Goal: Information Seeking & Learning: Learn about a topic

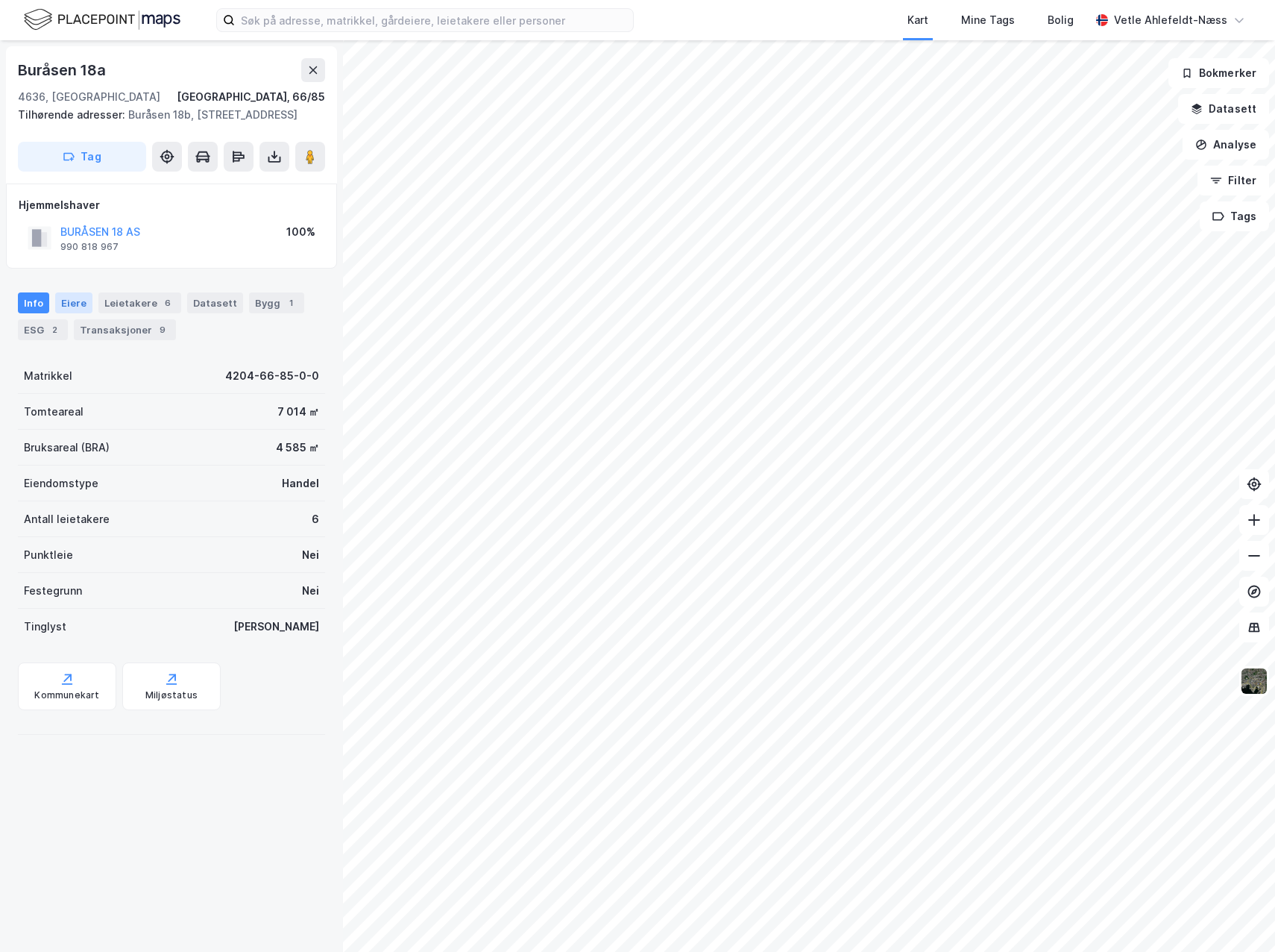
click at [80, 313] on div "Eiere" at bounding box center [74, 303] width 37 height 21
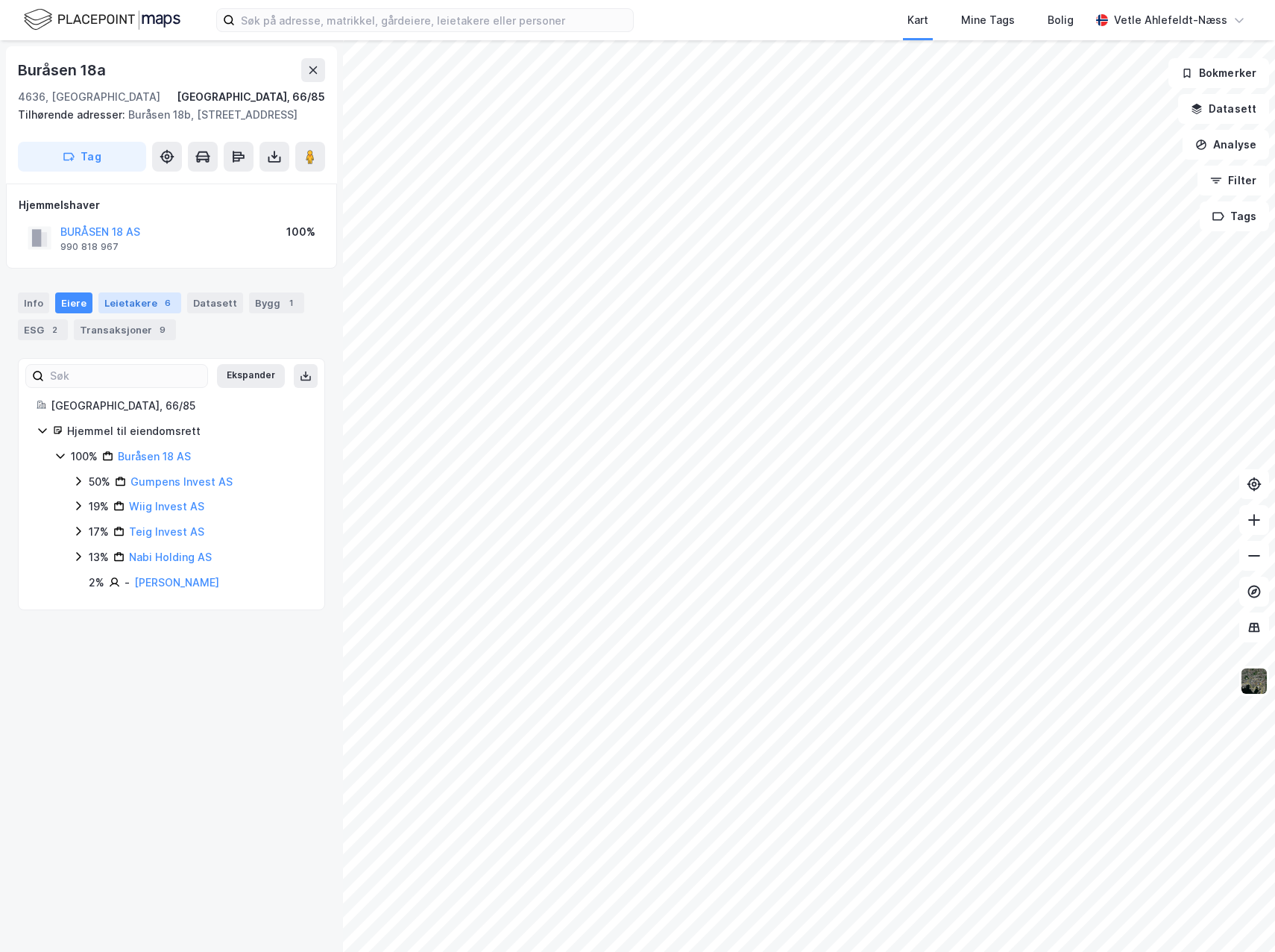
click at [122, 313] on div "Leietakere 6" at bounding box center [139, 303] width 83 height 21
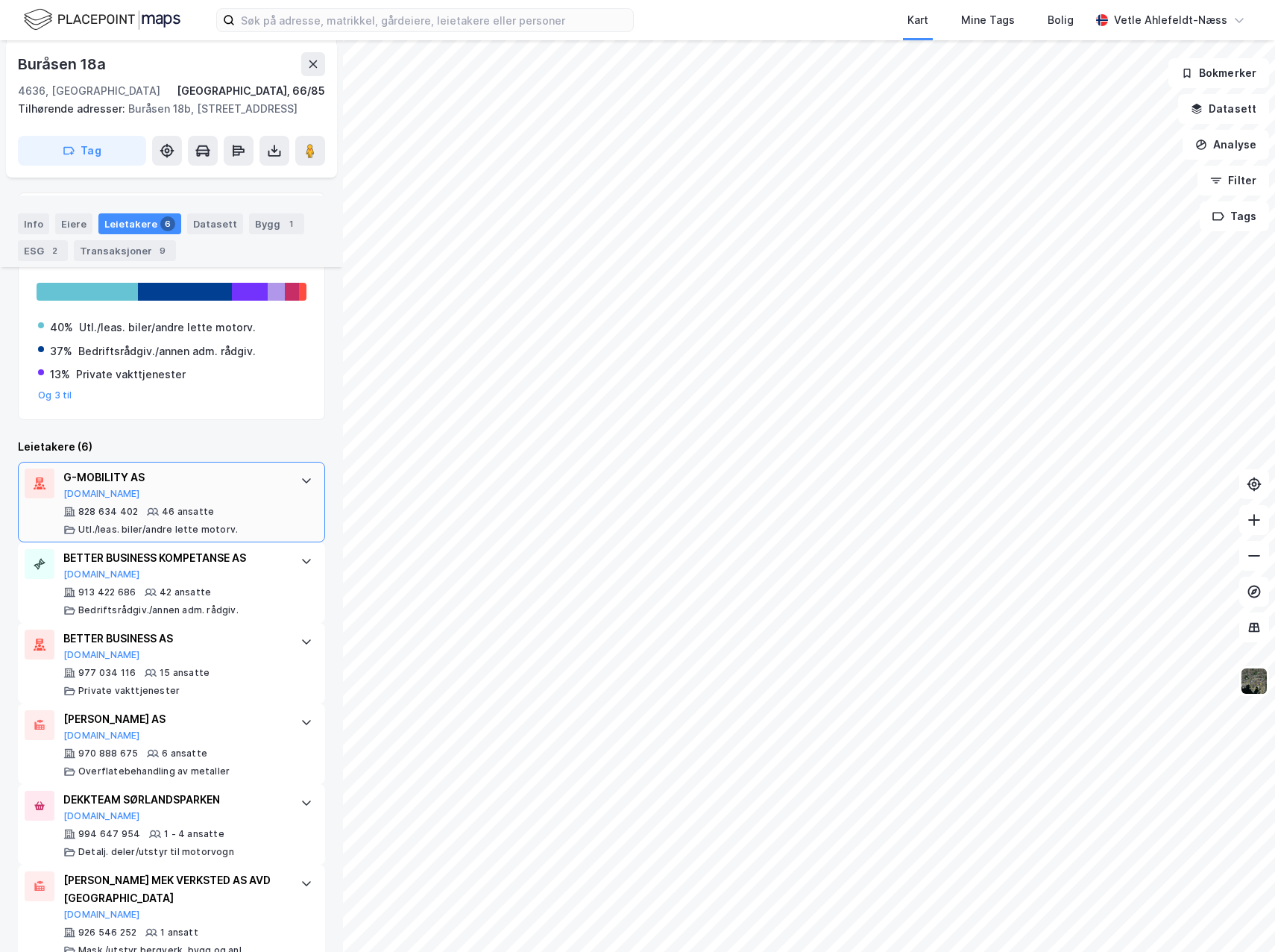
scroll to position [212, 0]
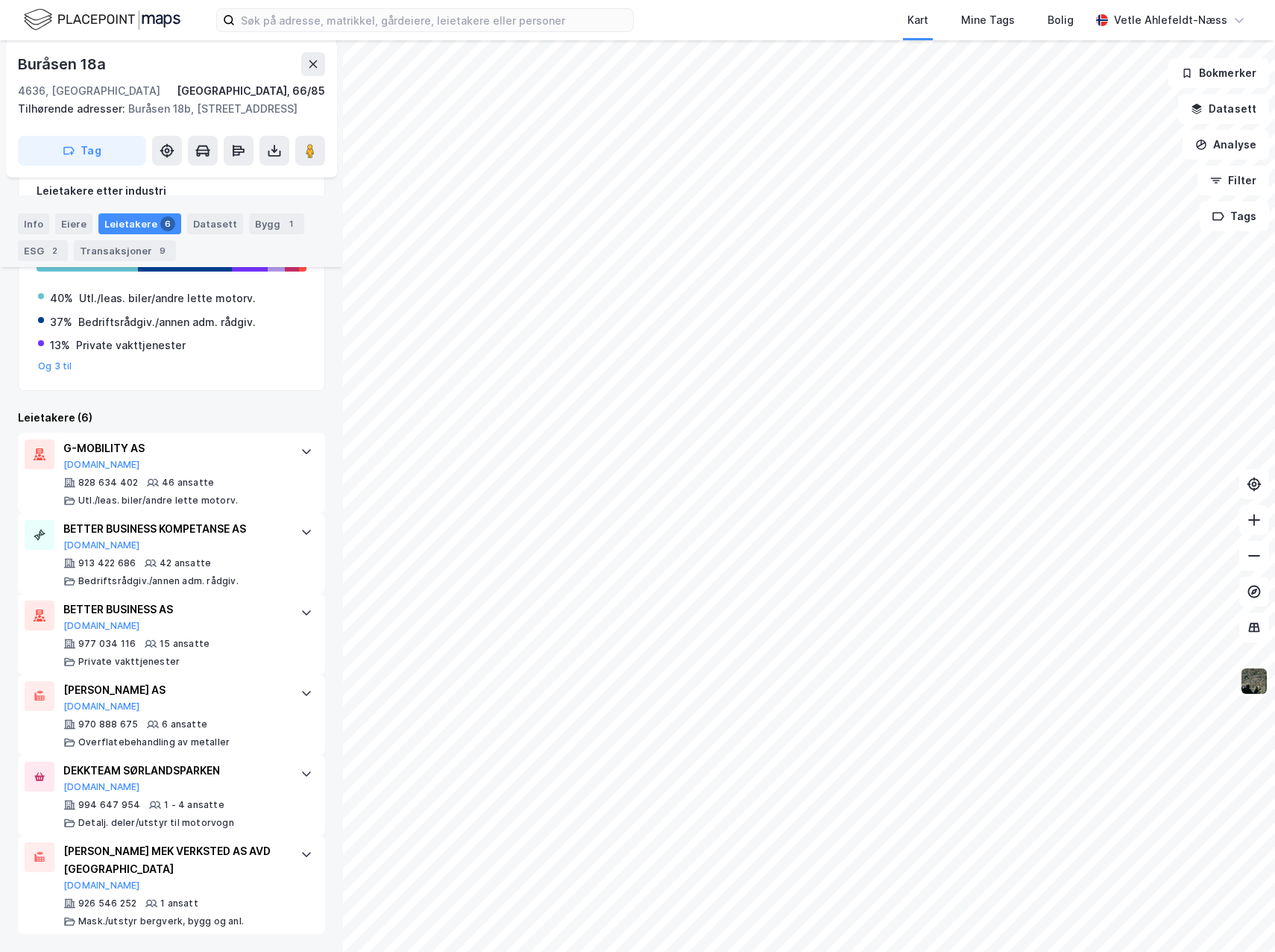
click at [204, 220] on div "Datasett" at bounding box center [215, 223] width 56 height 21
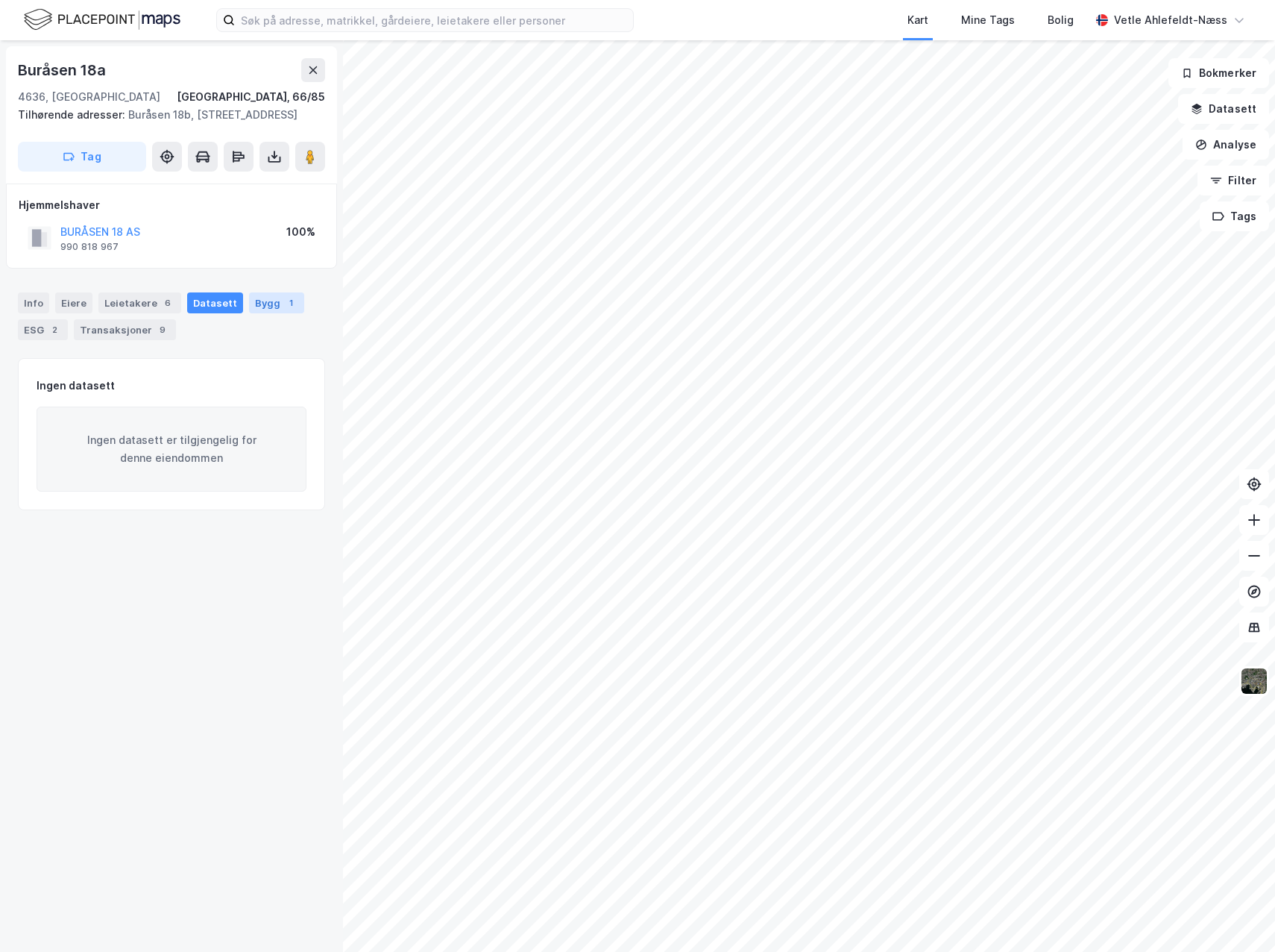
click at [268, 313] on div "Bygg 1" at bounding box center [276, 303] width 55 height 21
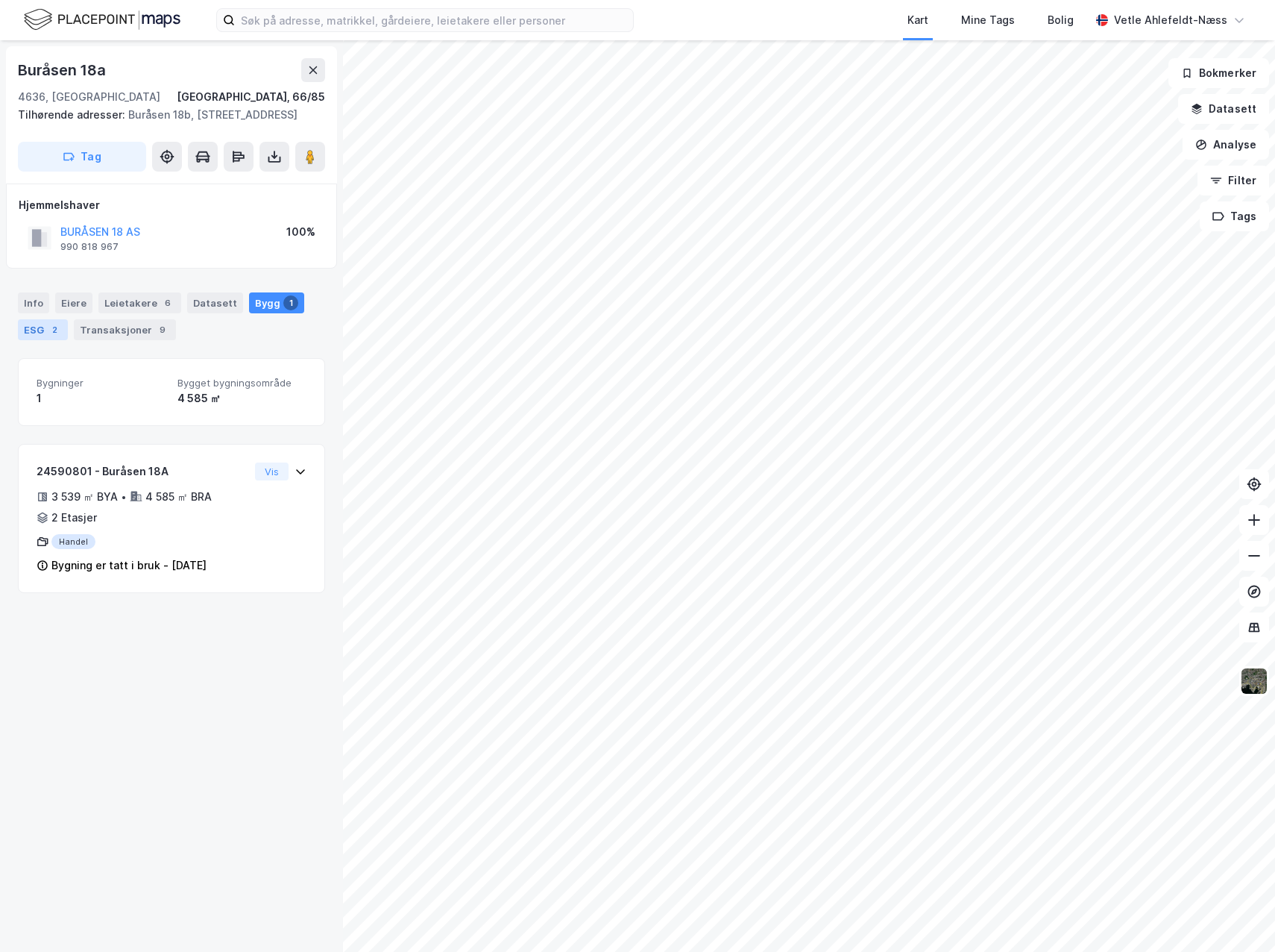
click at [46, 340] on div "ESG 2" at bounding box center [42, 330] width 50 height 21
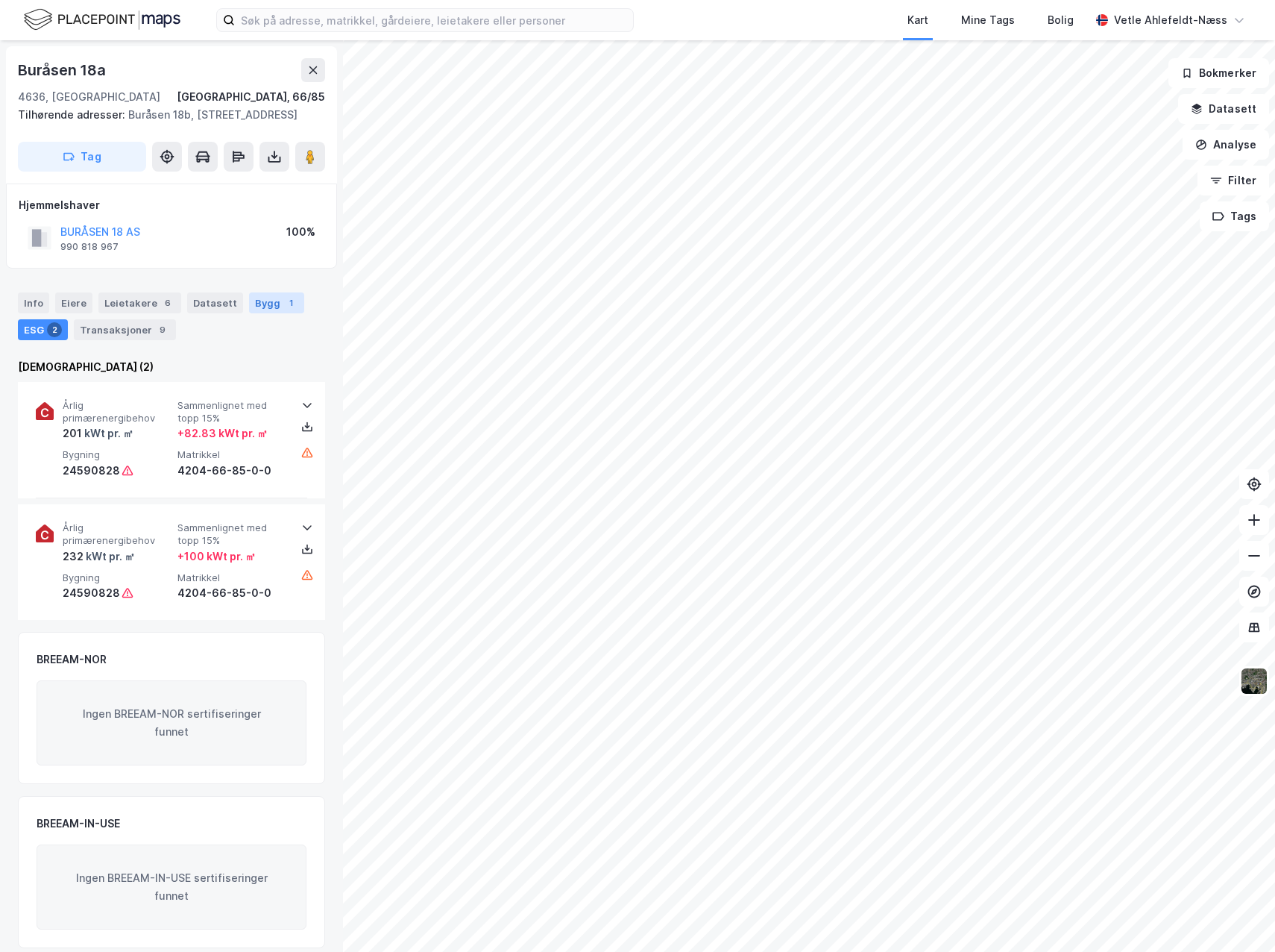
click at [262, 313] on div "Bygg 1" at bounding box center [276, 303] width 55 height 21
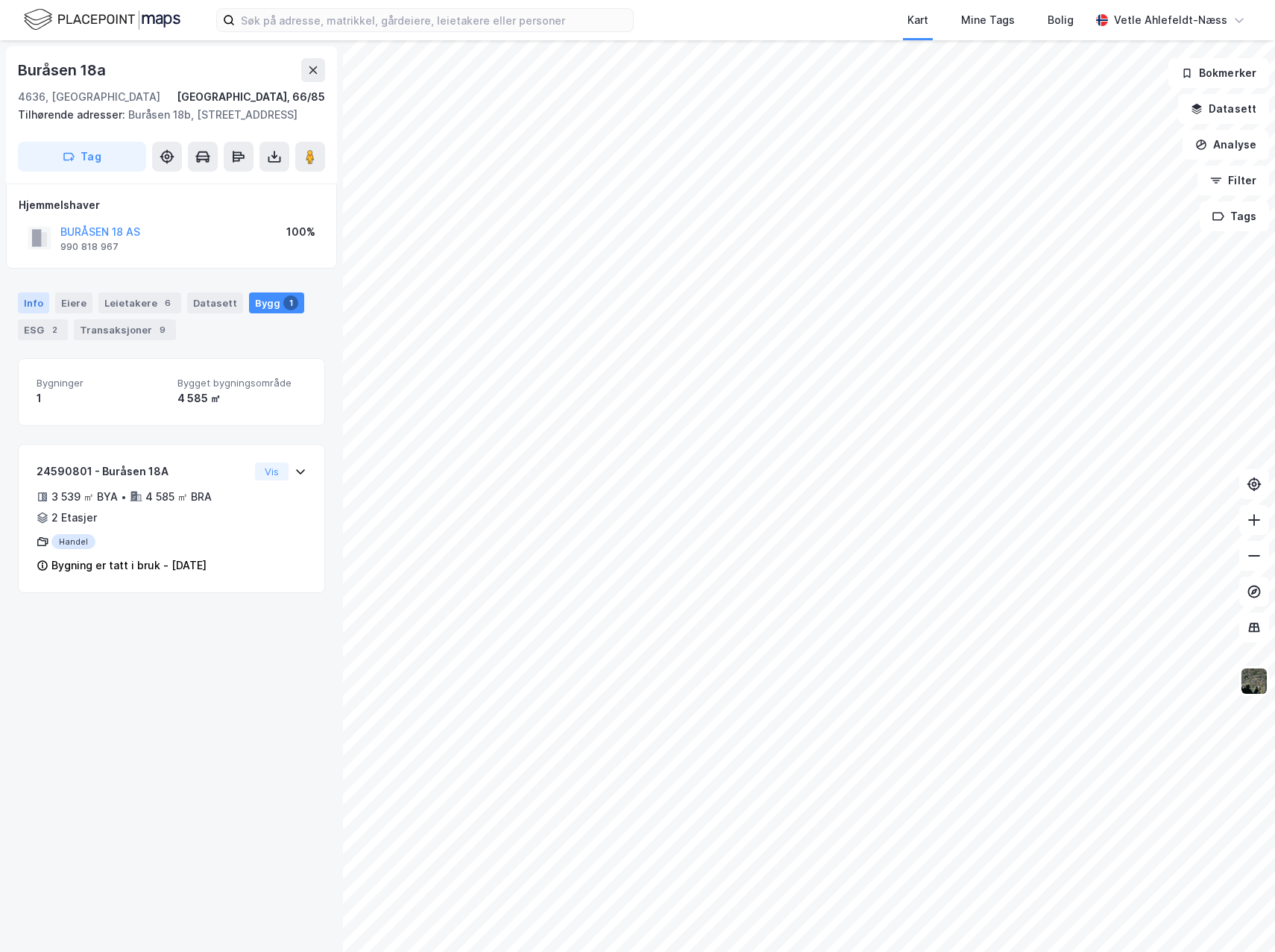
click at [36, 313] on div "Info" at bounding box center [34, 303] width 32 height 21
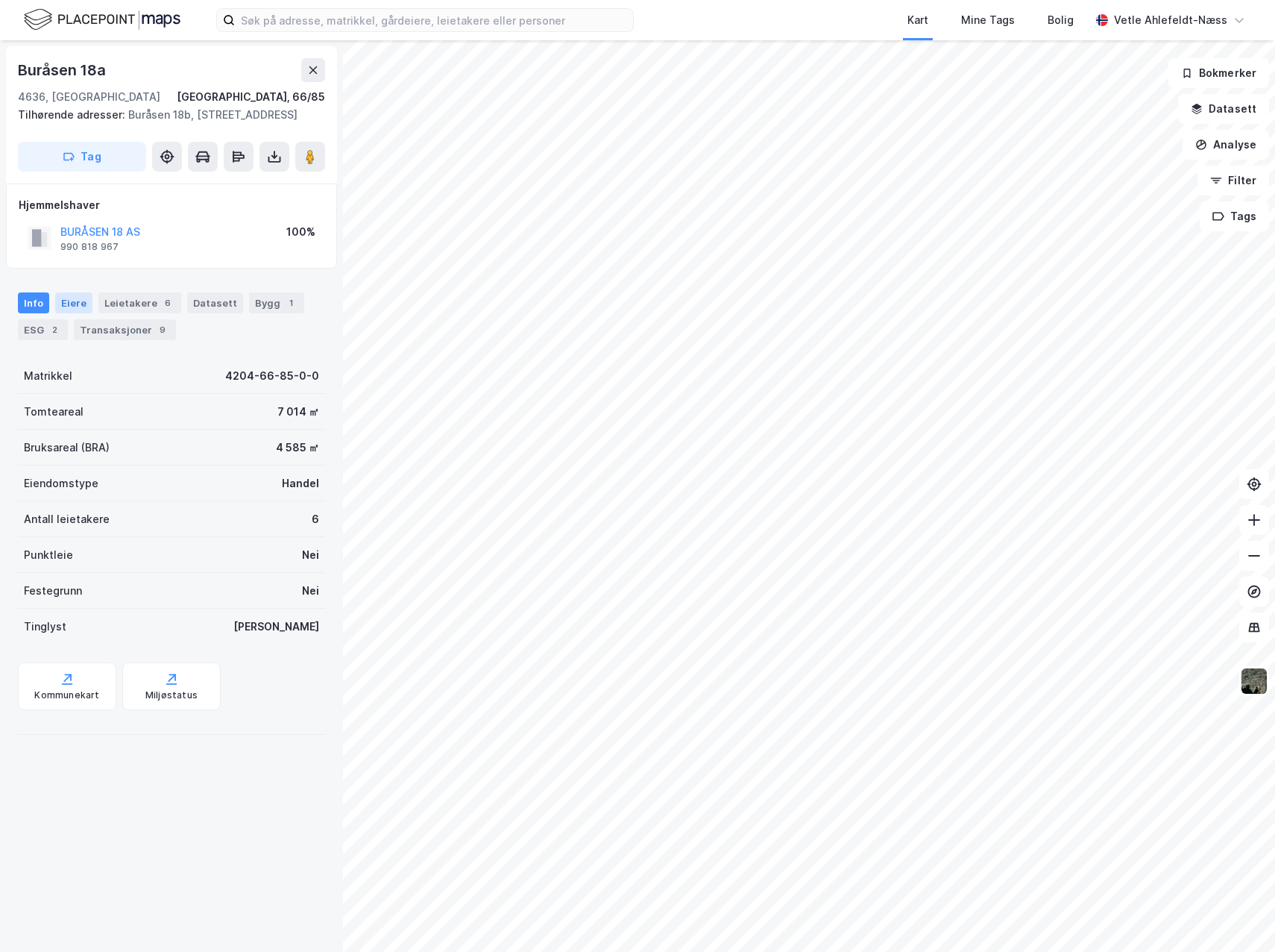
click at [78, 313] on div "Eiere" at bounding box center [74, 303] width 37 height 21
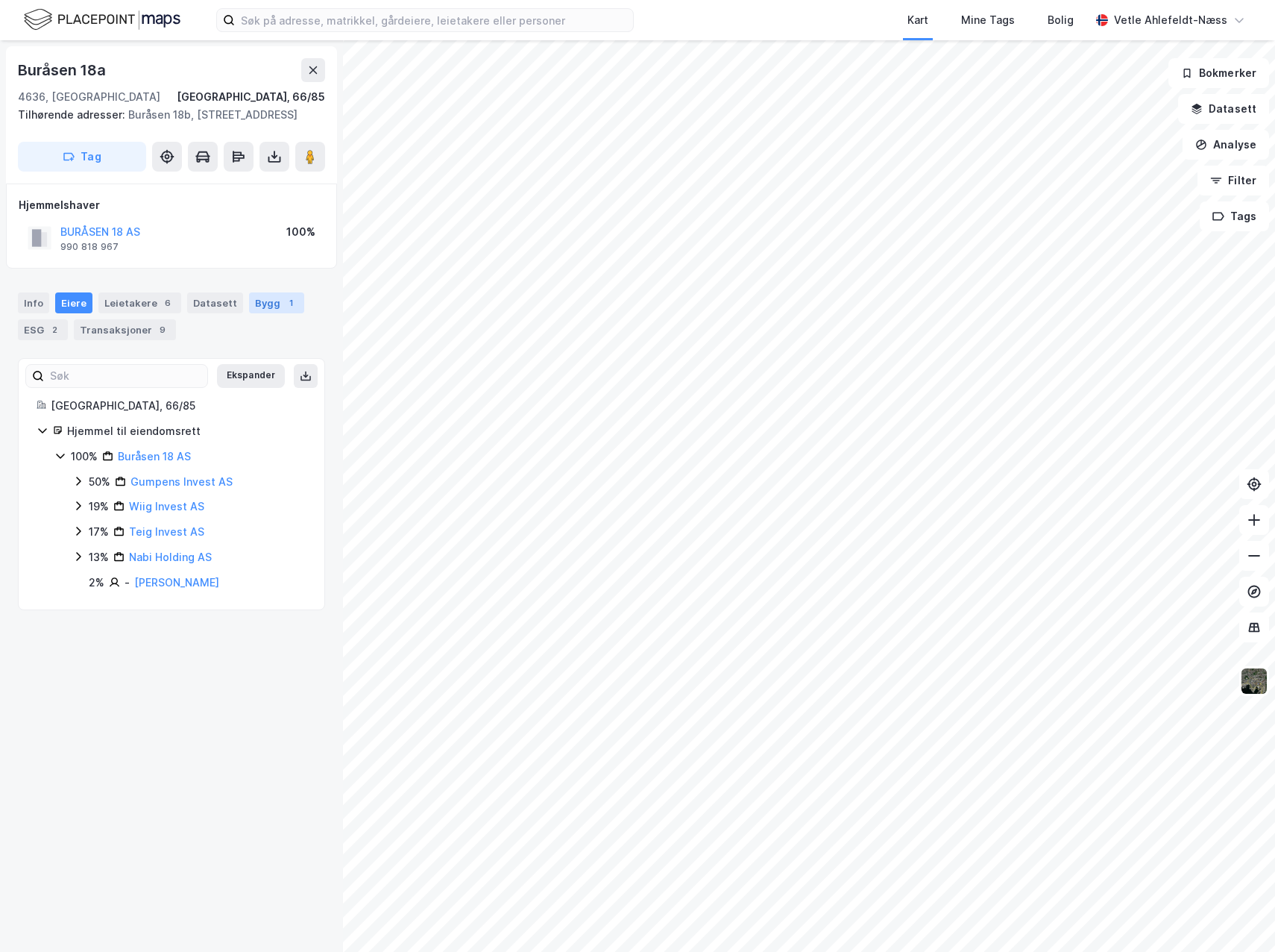
click at [276, 312] on div "Bygg 1" at bounding box center [276, 303] width 55 height 21
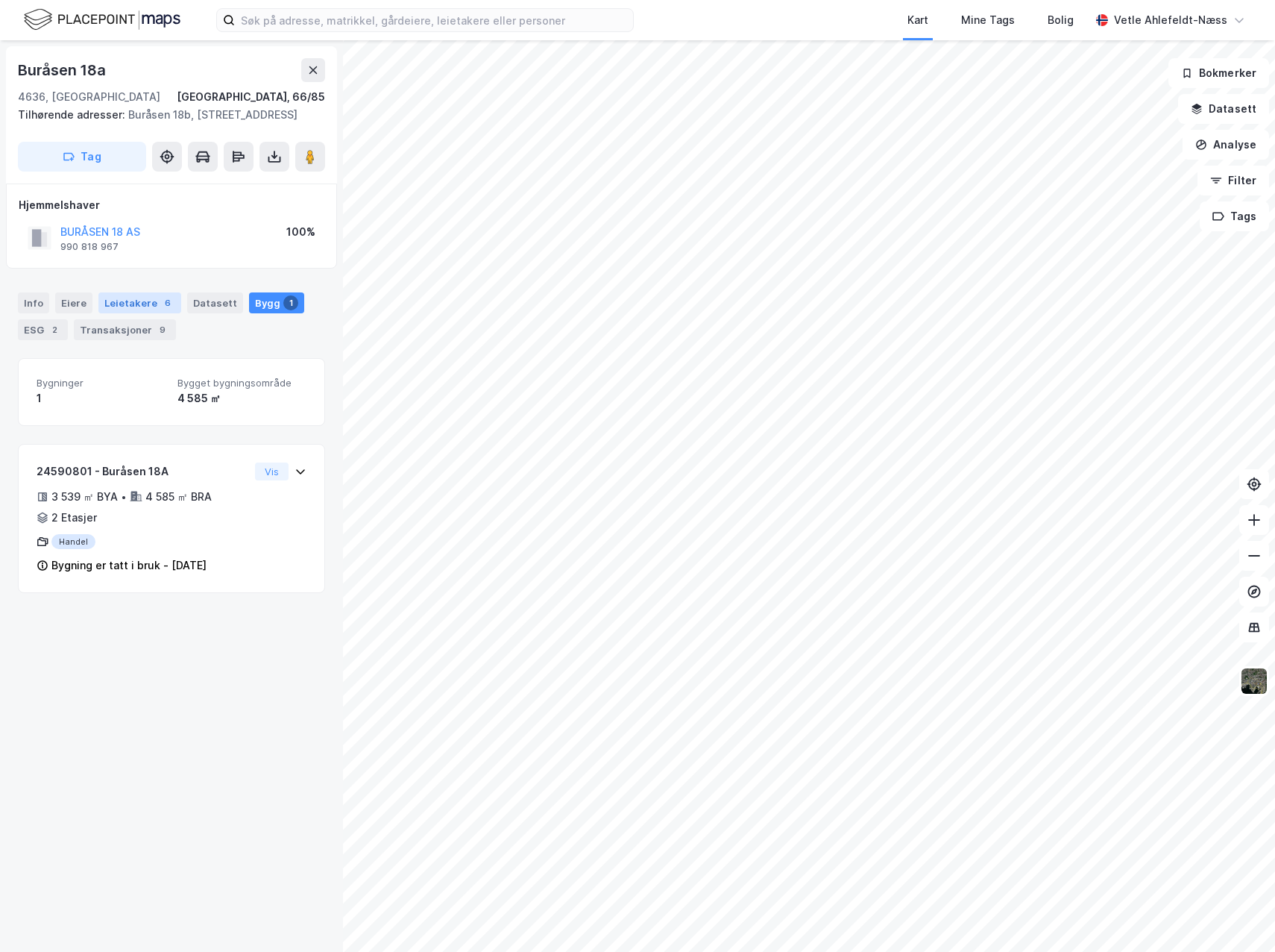
click at [161, 310] on div "6" at bounding box center [168, 303] width 15 height 15
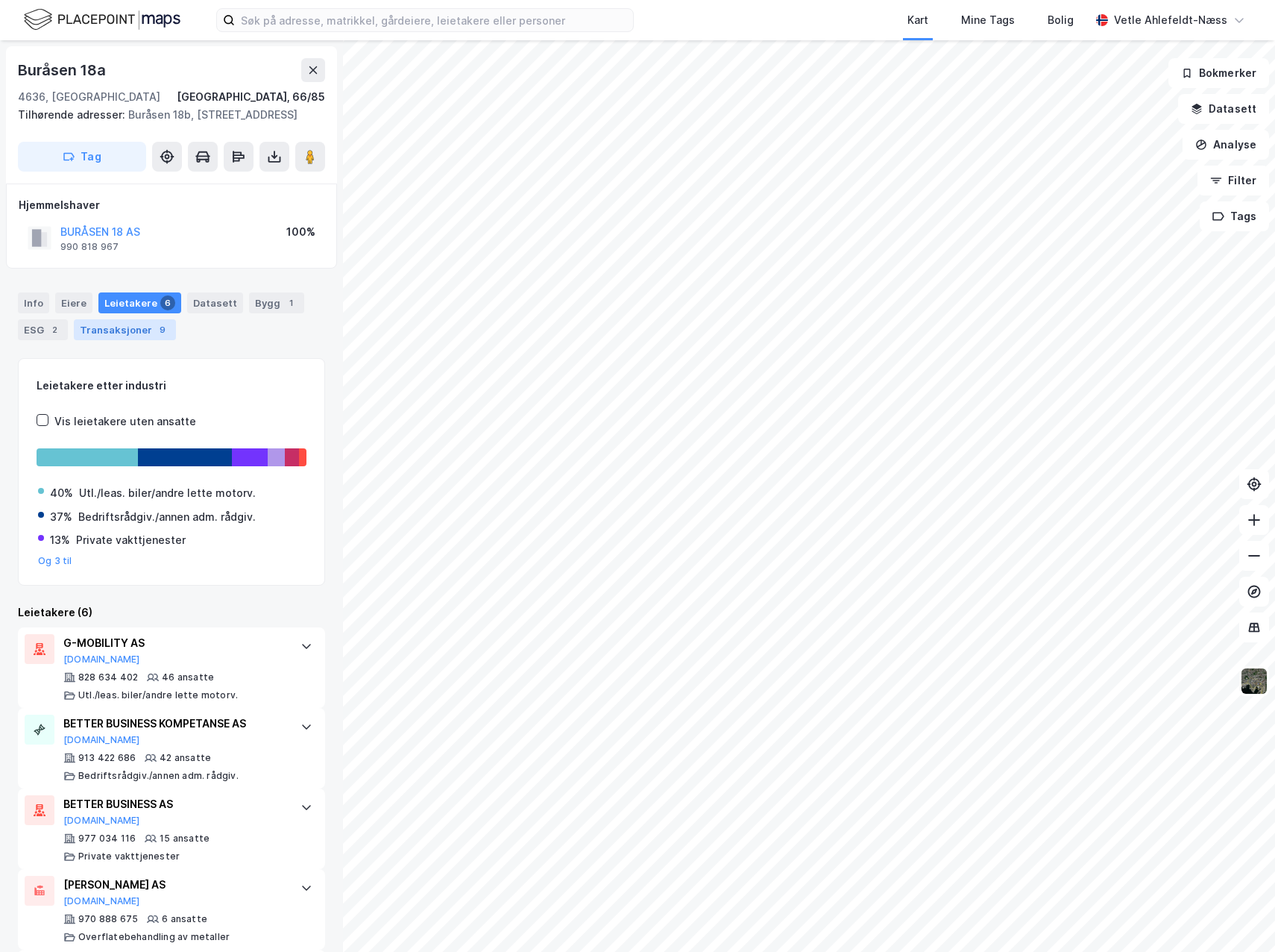
click at [120, 340] on div "Transaksjoner 9" at bounding box center [124, 330] width 102 height 21
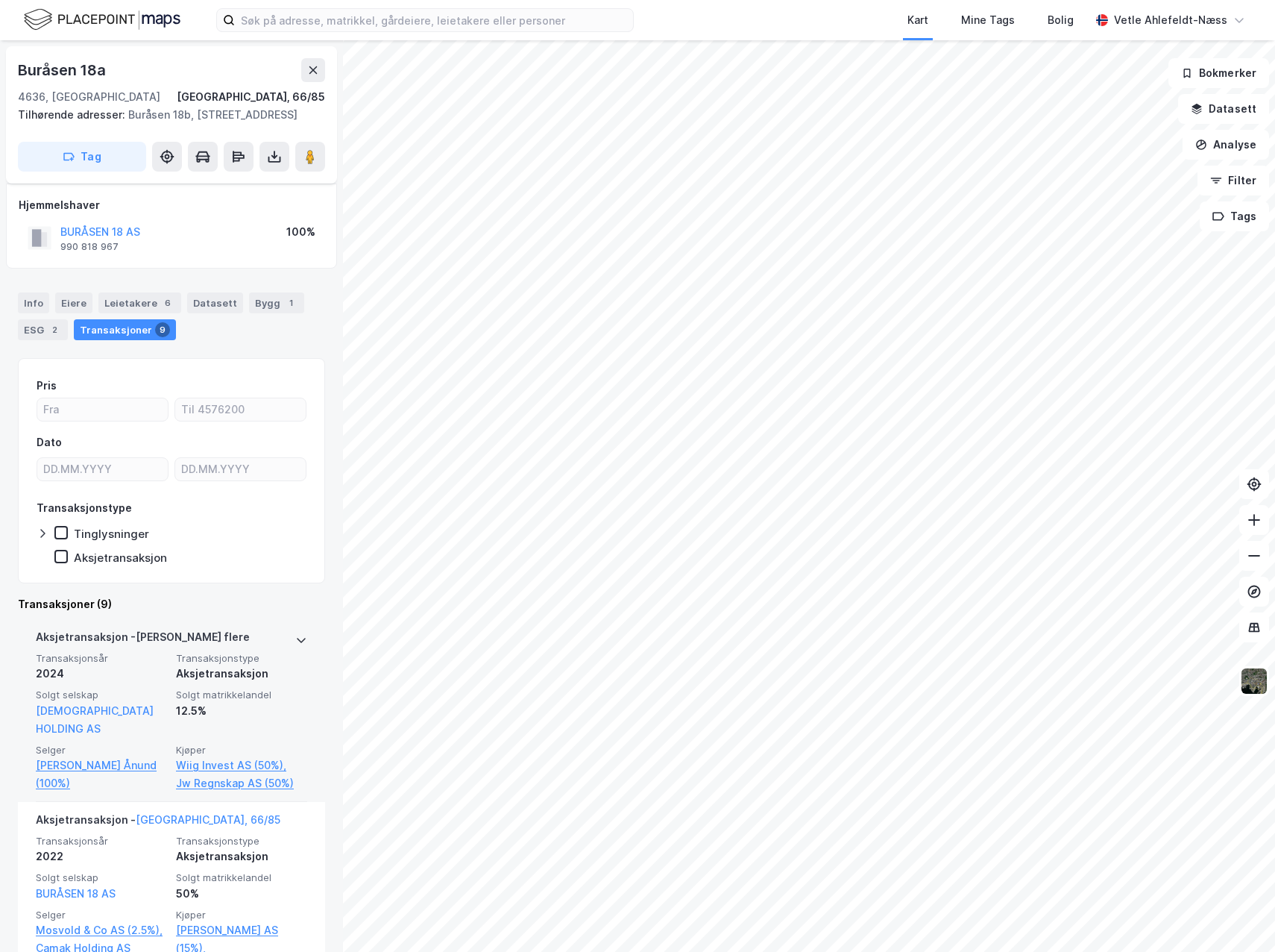
scroll to position [75, 0]
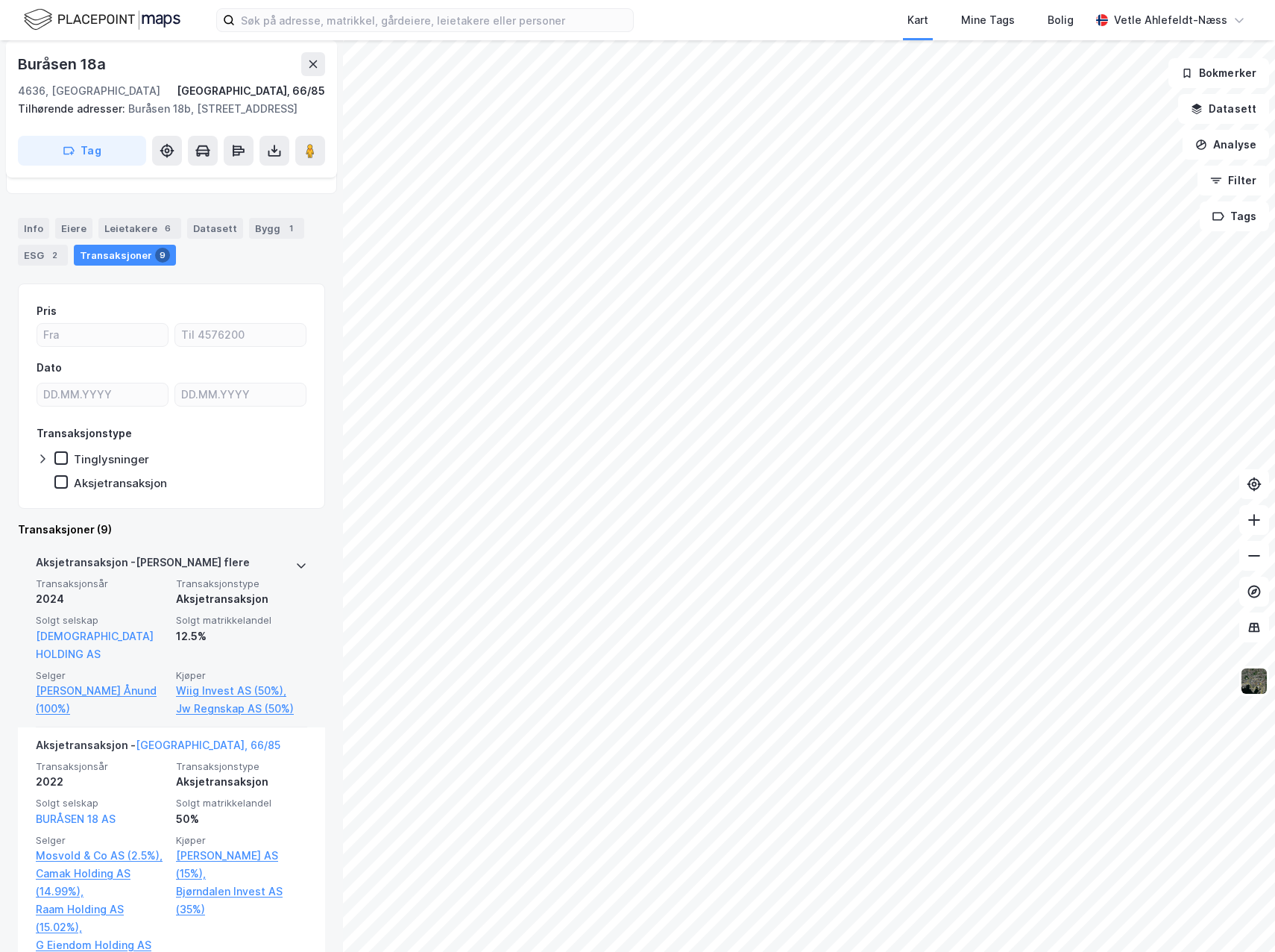
click at [293, 590] on span "Transaksjonstype" at bounding box center [241, 584] width 131 height 13
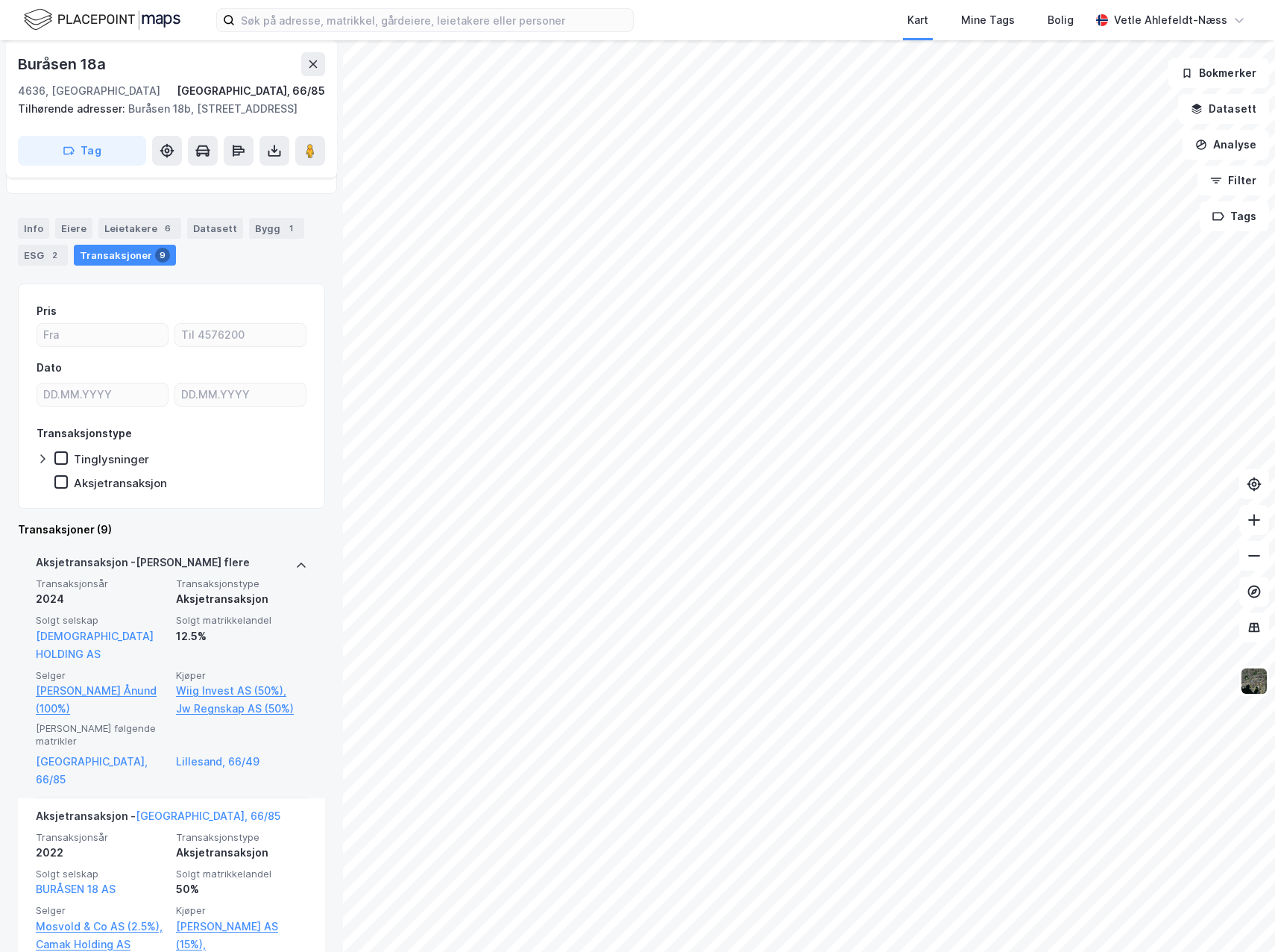
click at [281, 590] on span "Transaksjonstype" at bounding box center [241, 584] width 131 height 13
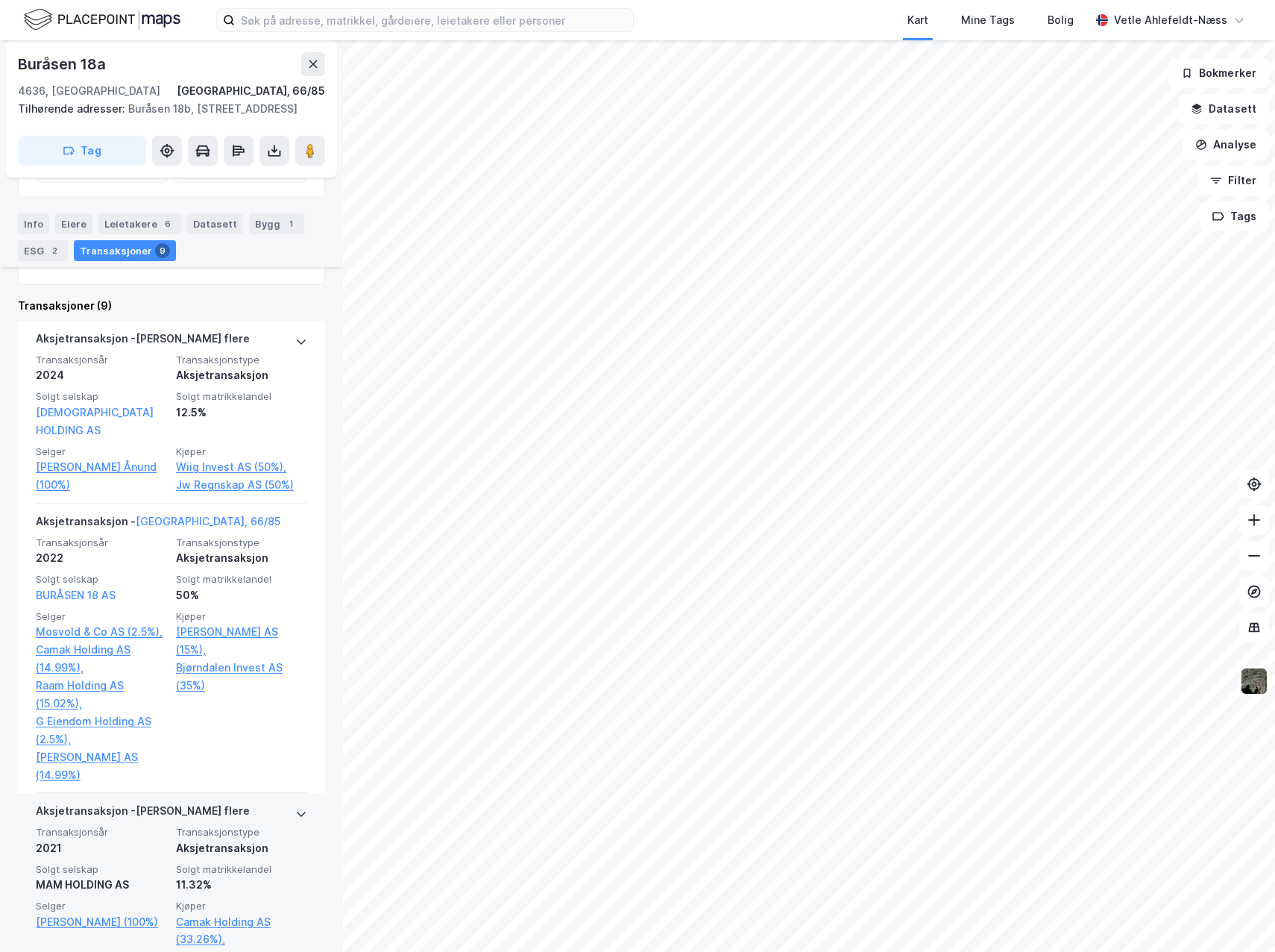
scroll to position [522, 0]
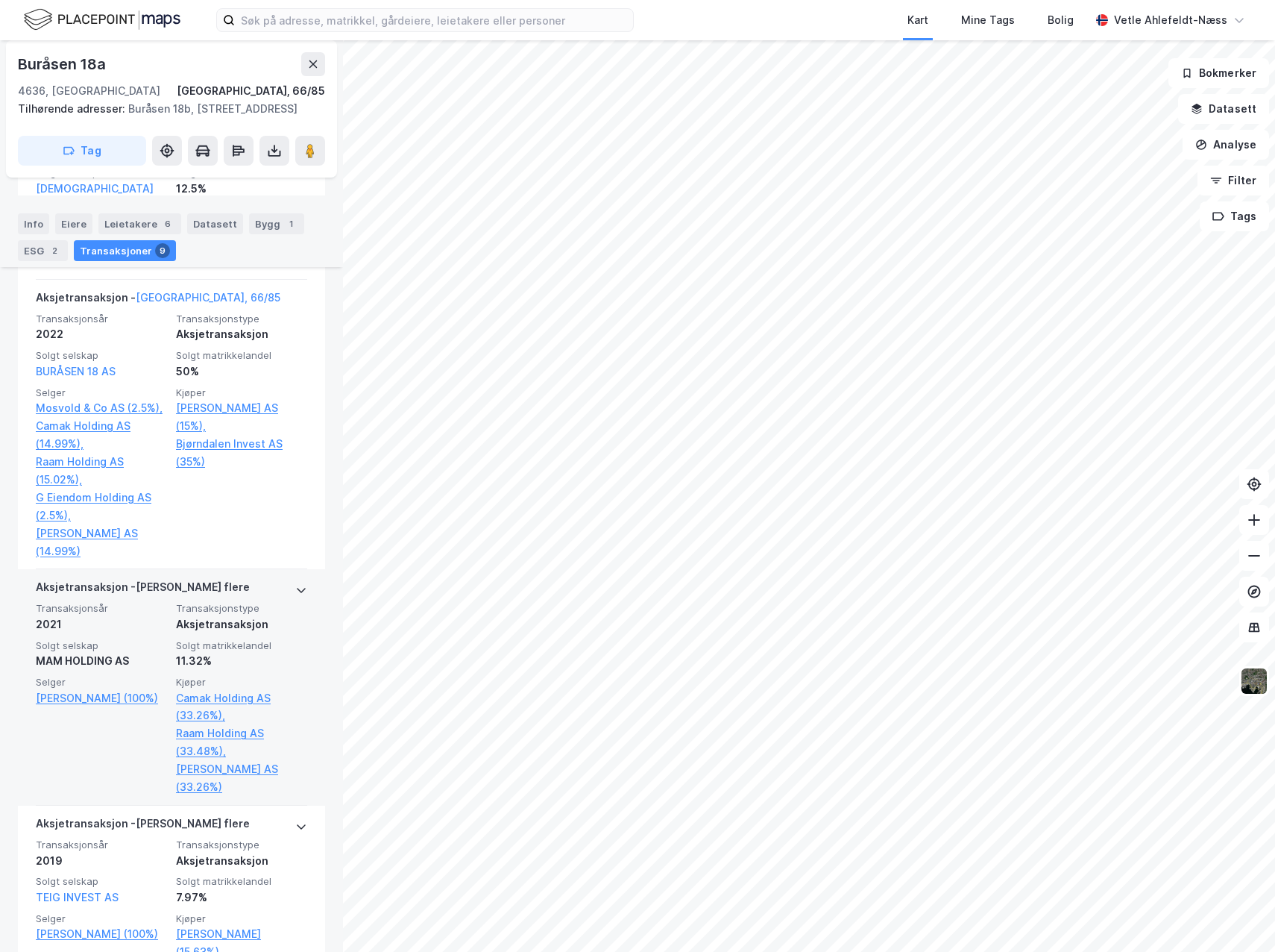
click at [277, 627] on div "Aksjetransaksjon" at bounding box center [241, 624] width 131 height 18
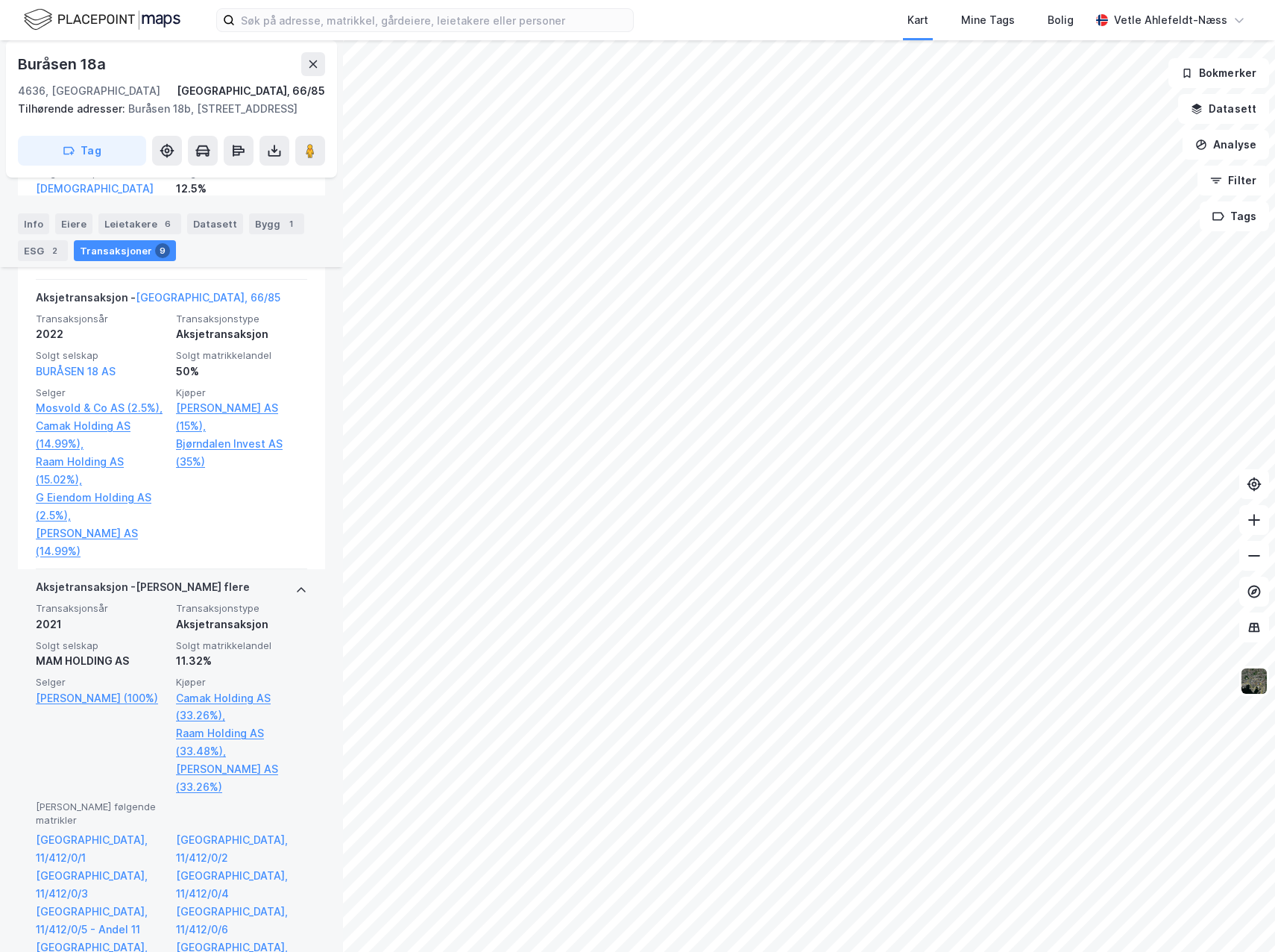
click at [277, 627] on div "Aksjetransaksjon" at bounding box center [241, 624] width 131 height 18
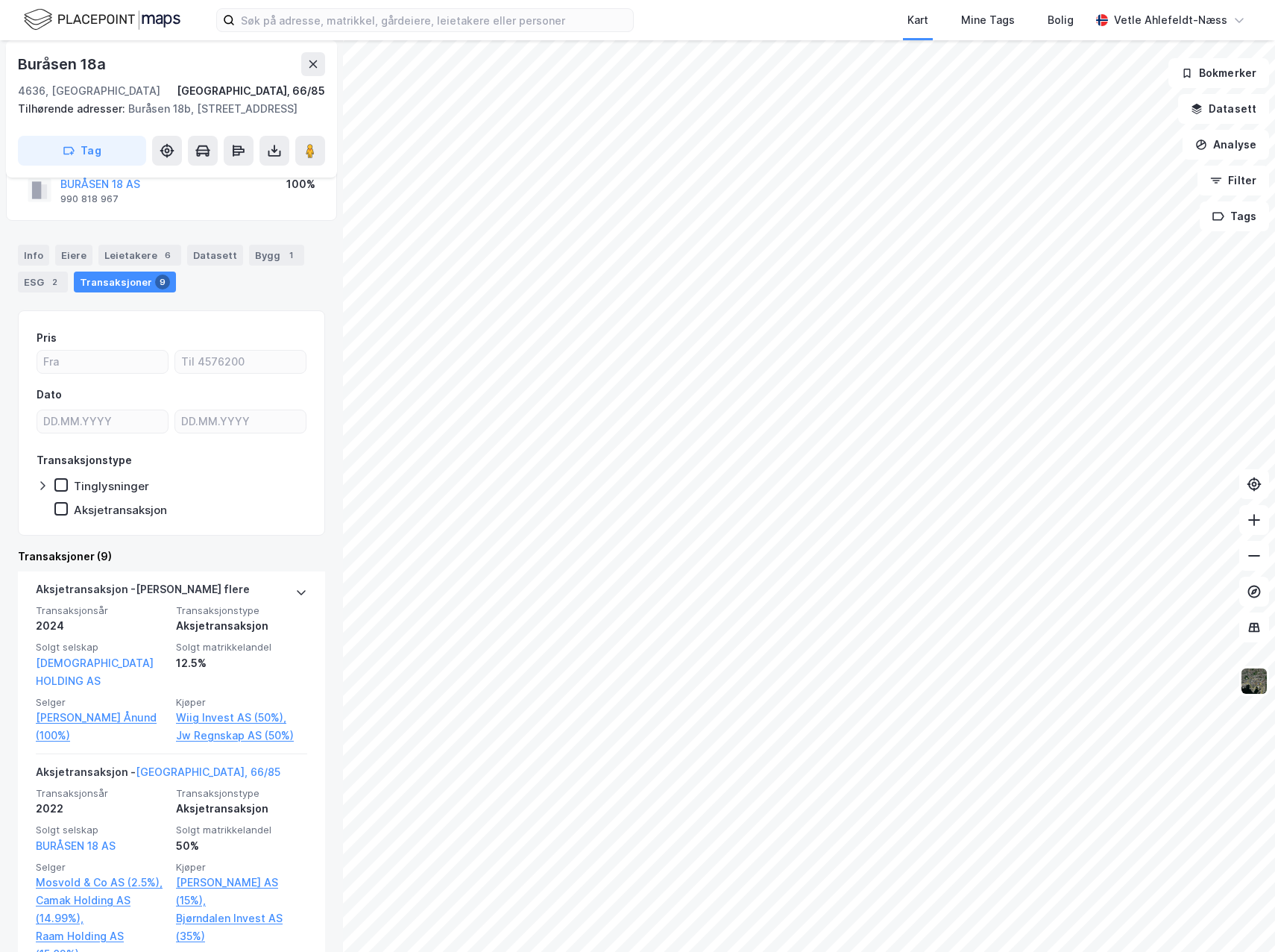
scroll to position [0, 0]
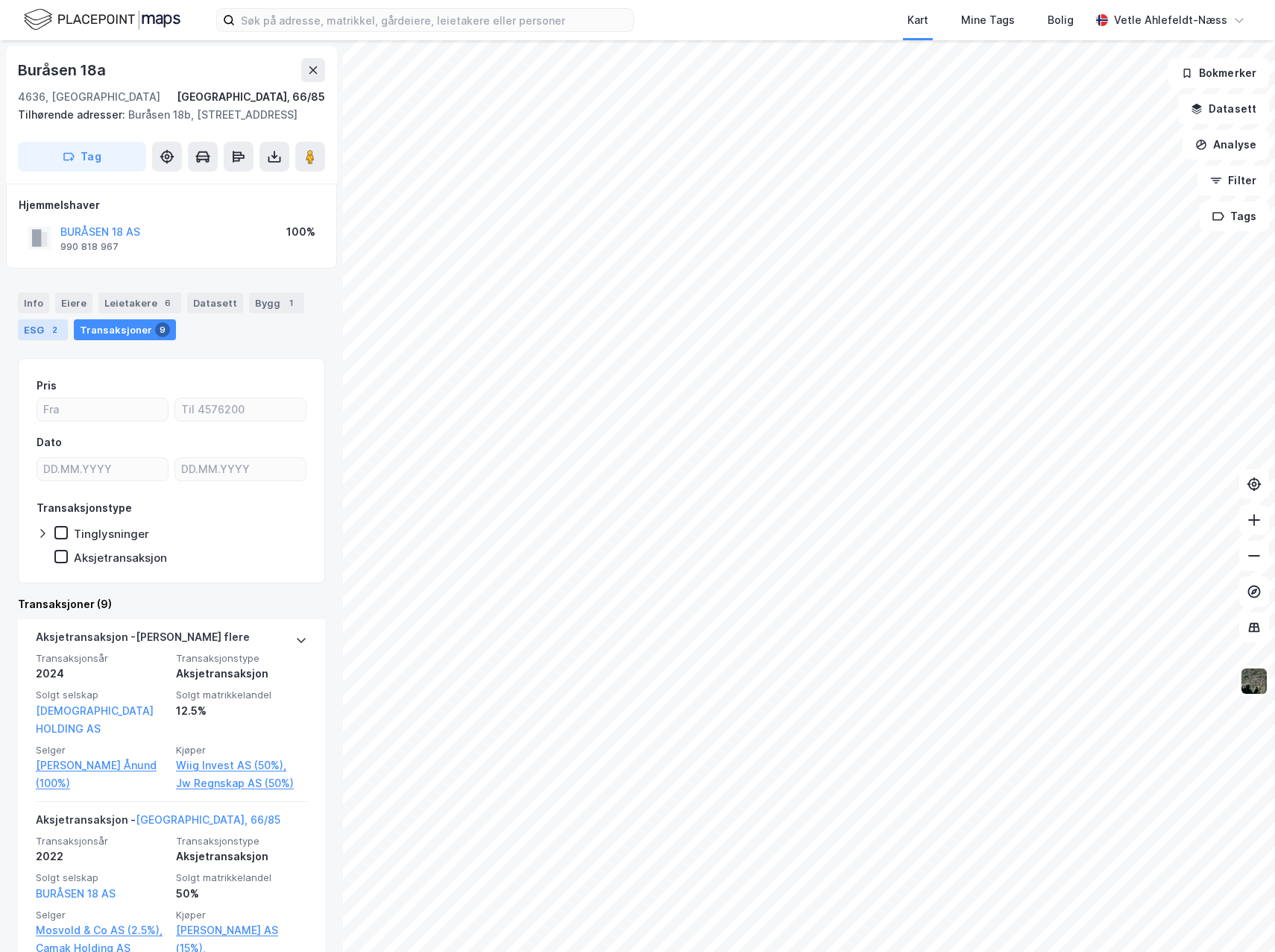
click at [57, 337] on div "2" at bounding box center [54, 330] width 15 height 15
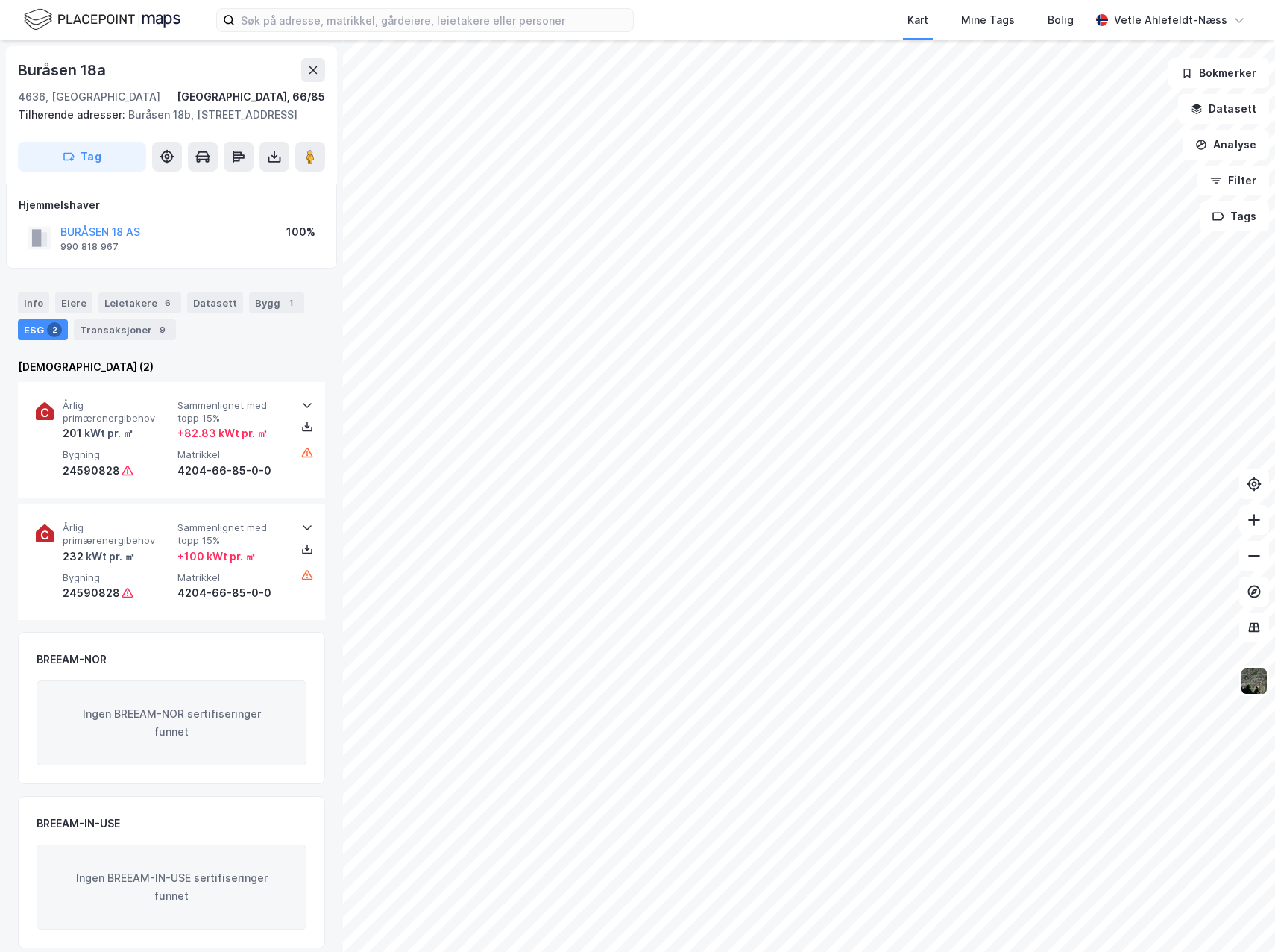
click at [36, 331] on div "Info [PERSON_NAME] 6 Datasett Bygg 1 ESG 2 Transaksjoner 9" at bounding box center [171, 316] width 307 height 48
click at [36, 313] on div "Info" at bounding box center [34, 303] width 32 height 21
